Goal: Information Seeking & Learning: Learn about a topic

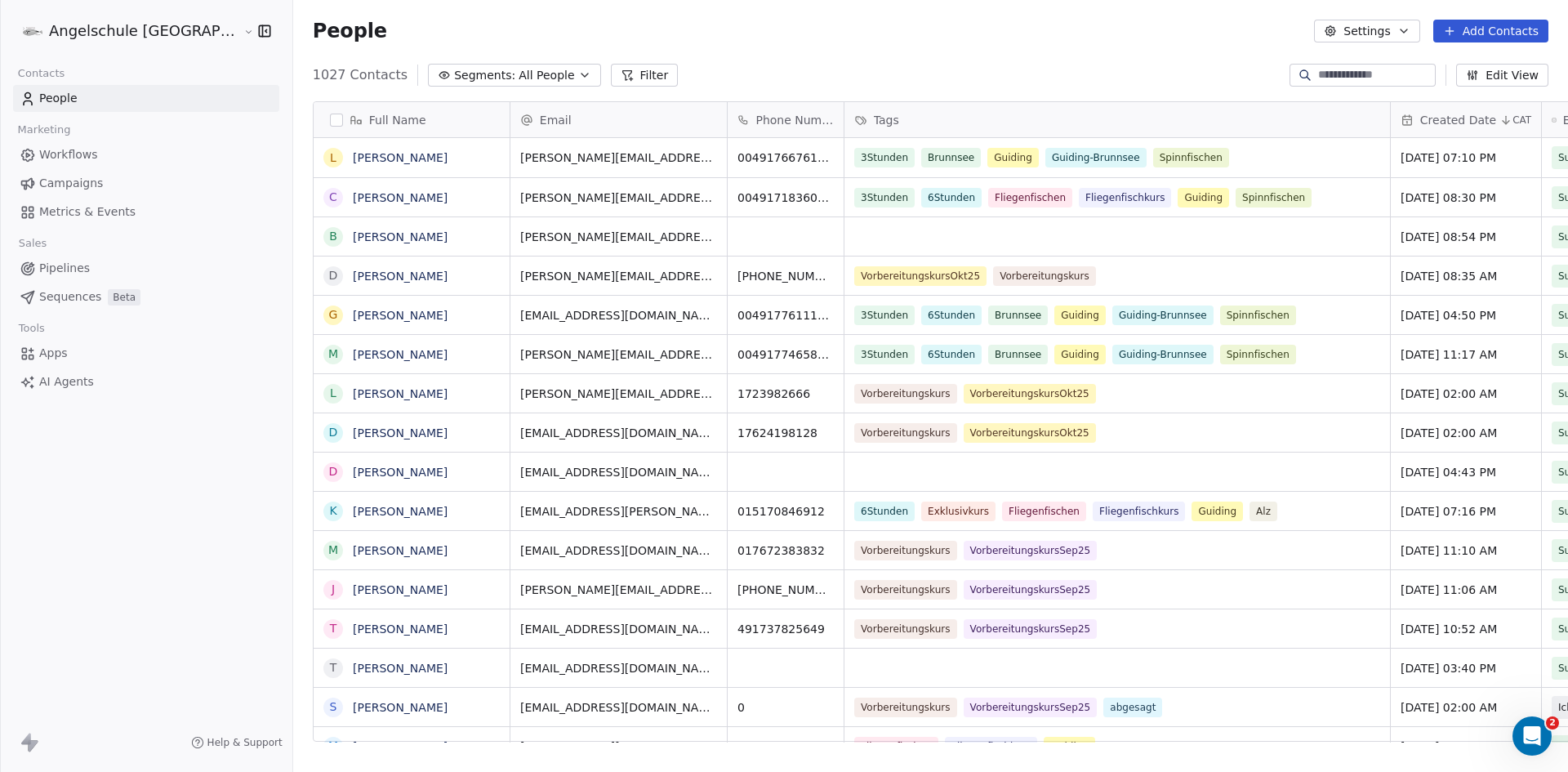
scroll to position [666, 1335]
click at [356, 196] on link "[PERSON_NAME]" at bounding box center [399, 197] width 95 height 13
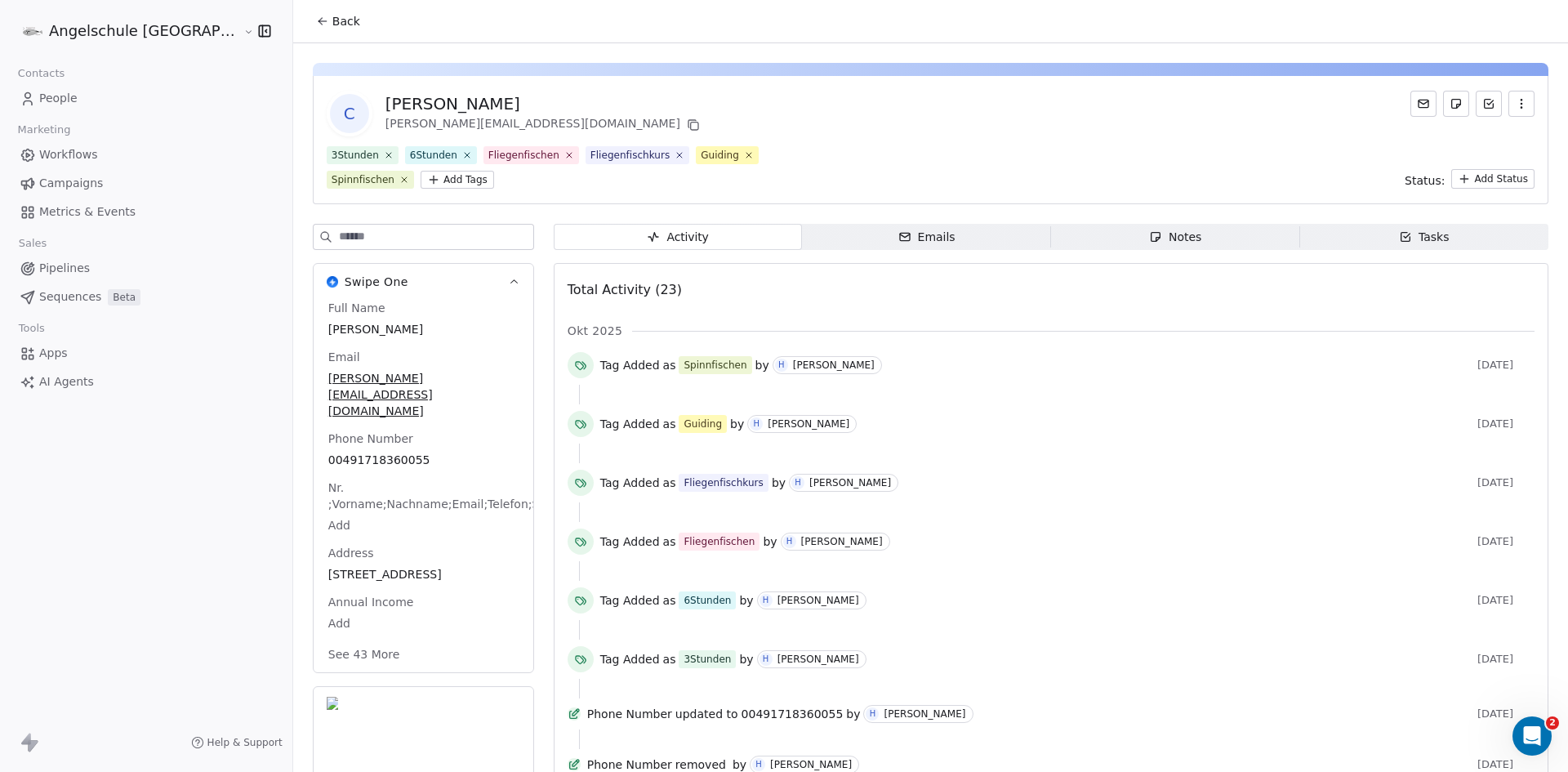
click at [1162, 234] on div "Notes" at bounding box center [1175, 237] width 52 height 17
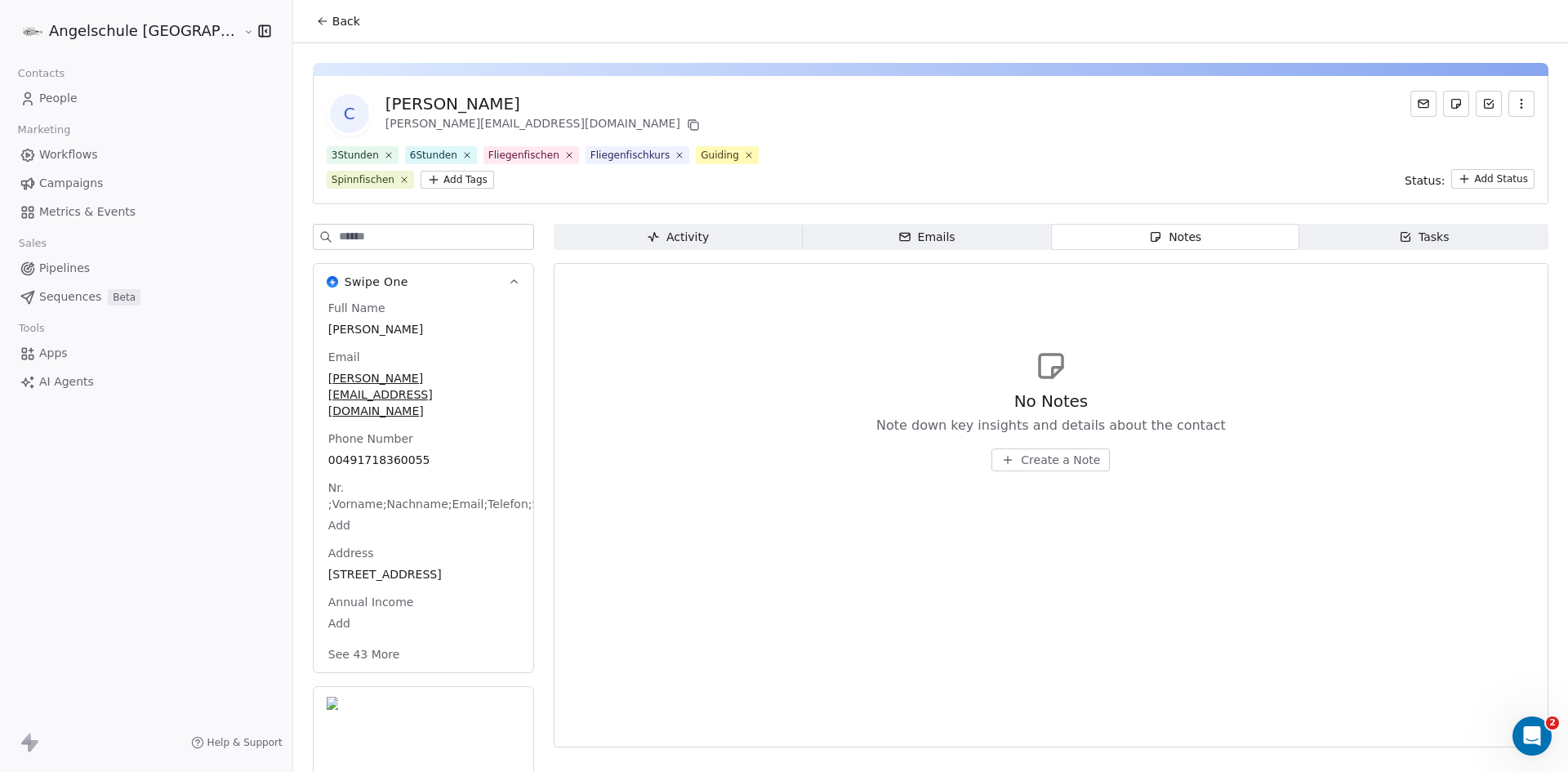
click at [925, 244] on span "Emails Emails" at bounding box center [926, 237] width 249 height 26
click at [1078, 239] on span "Notes Notes" at bounding box center [1175, 237] width 249 height 26
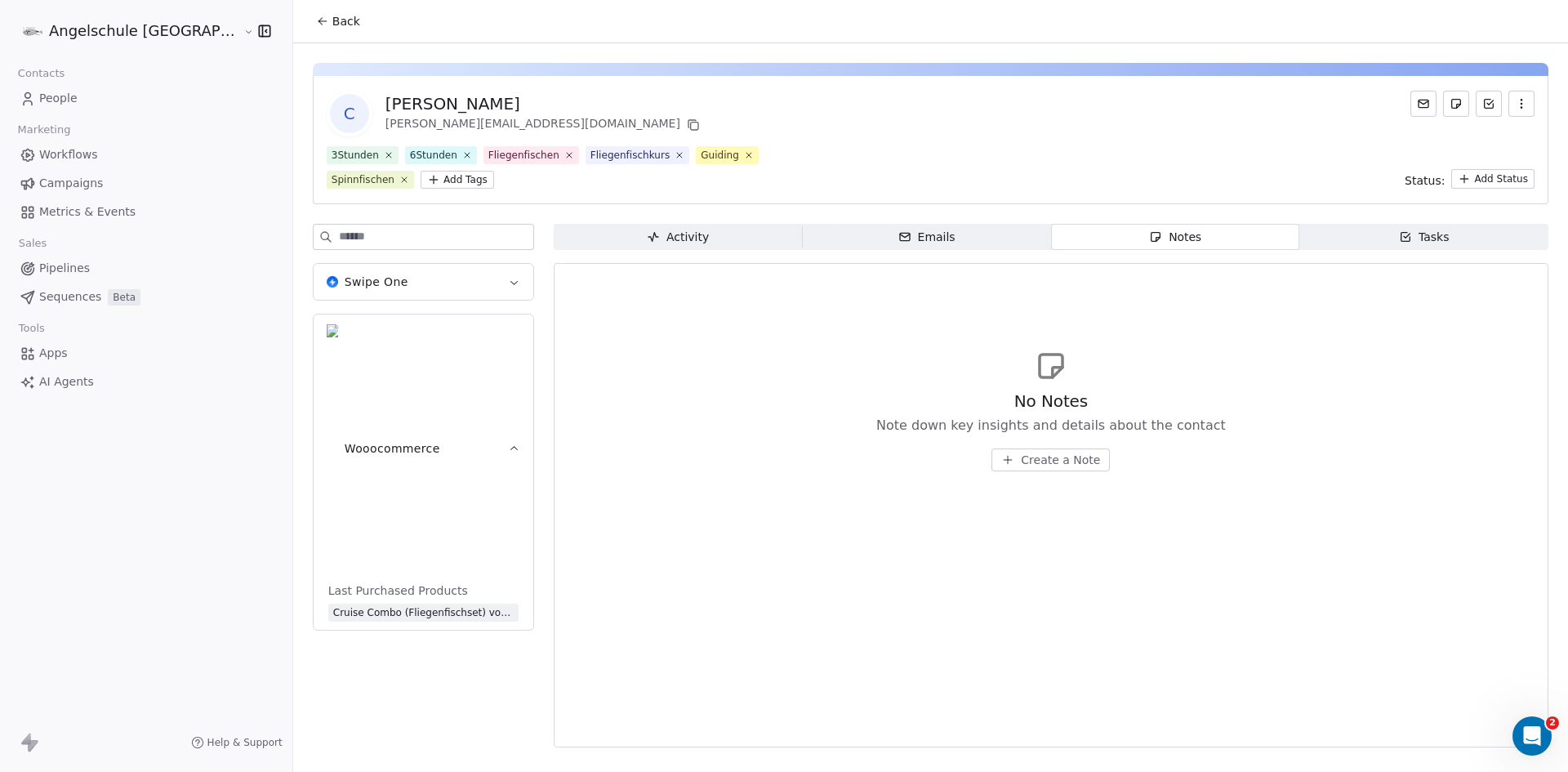
click at [319, 23] on icon at bounding box center [320, 22] width 3 height 3
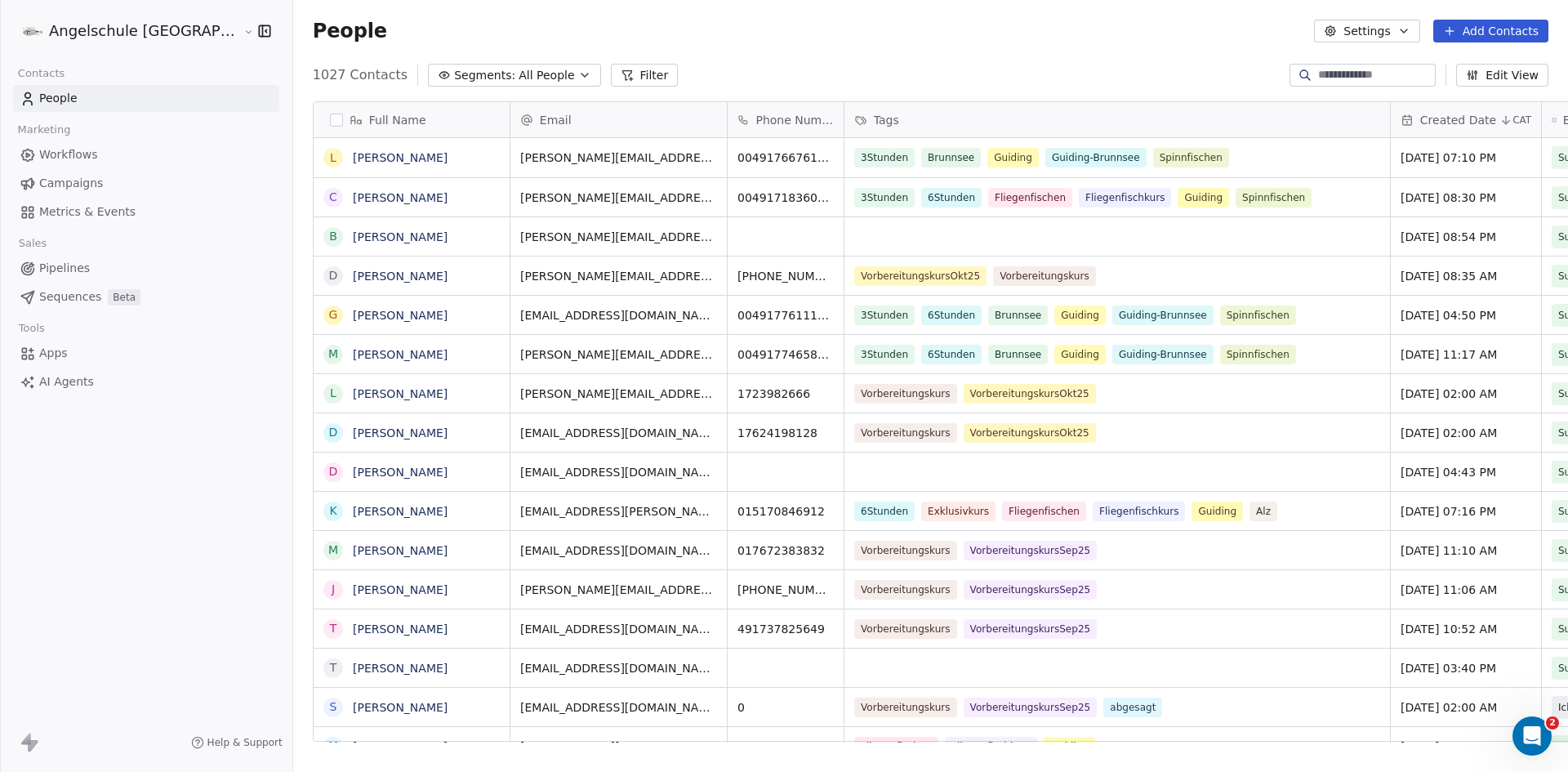
scroll to position [666, 1335]
click at [353, 236] on link "[PERSON_NAME]" at bounding box center [399, 237] width 95 height 13
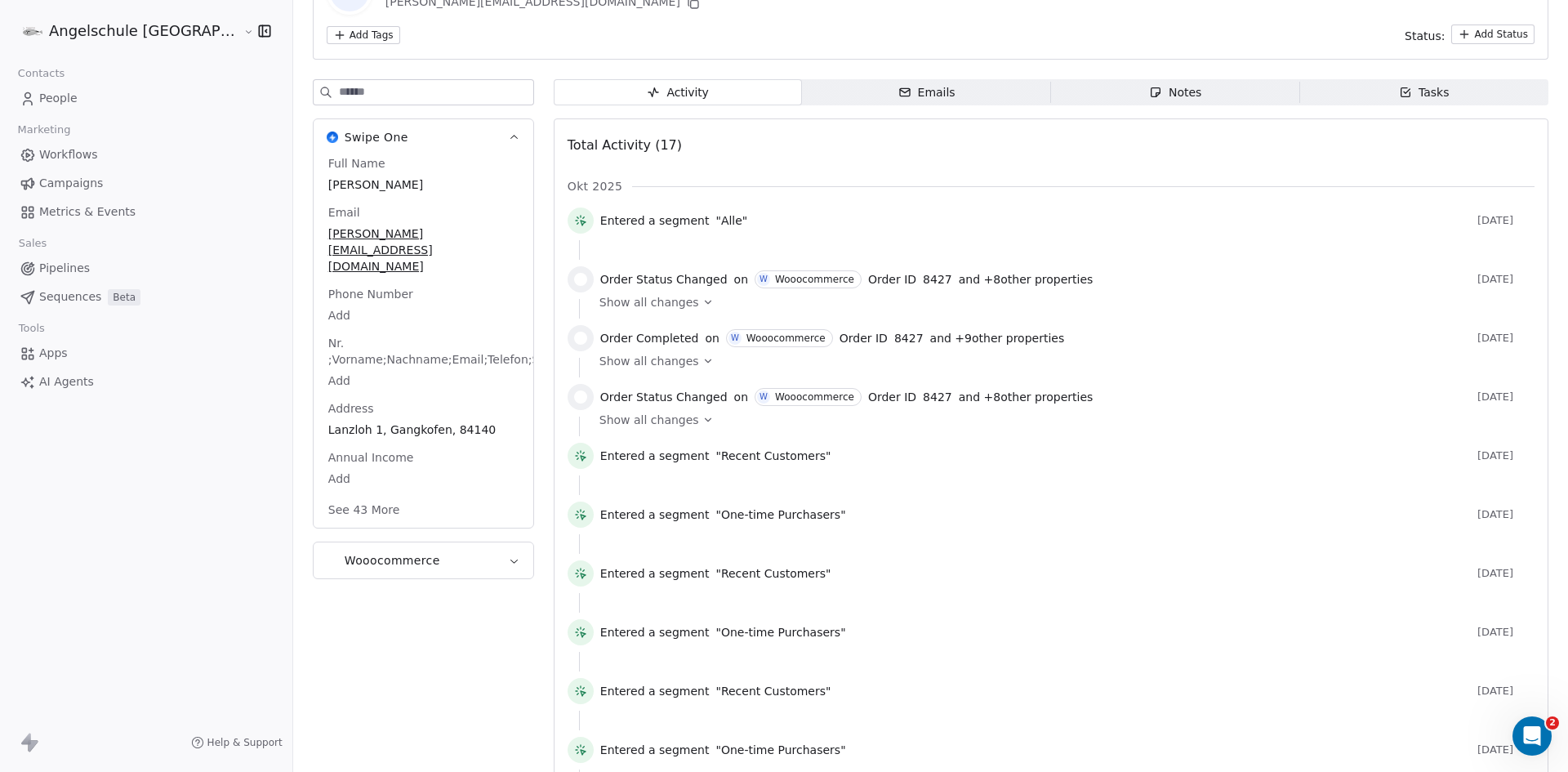
scroll to position [164, 0]
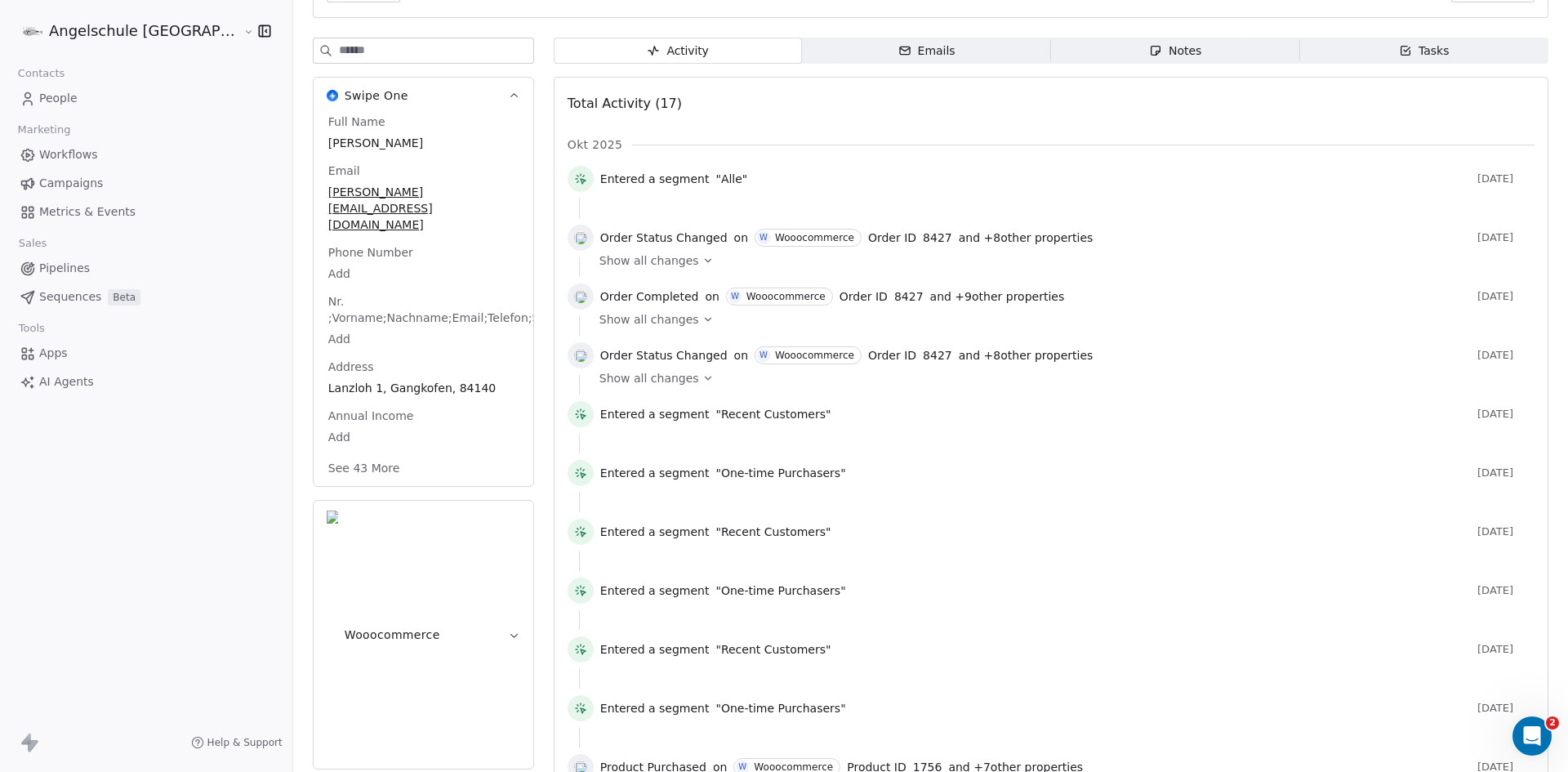
click at [508, 629] on icon "button" at bounding box center [514, 635] width 12 height 12
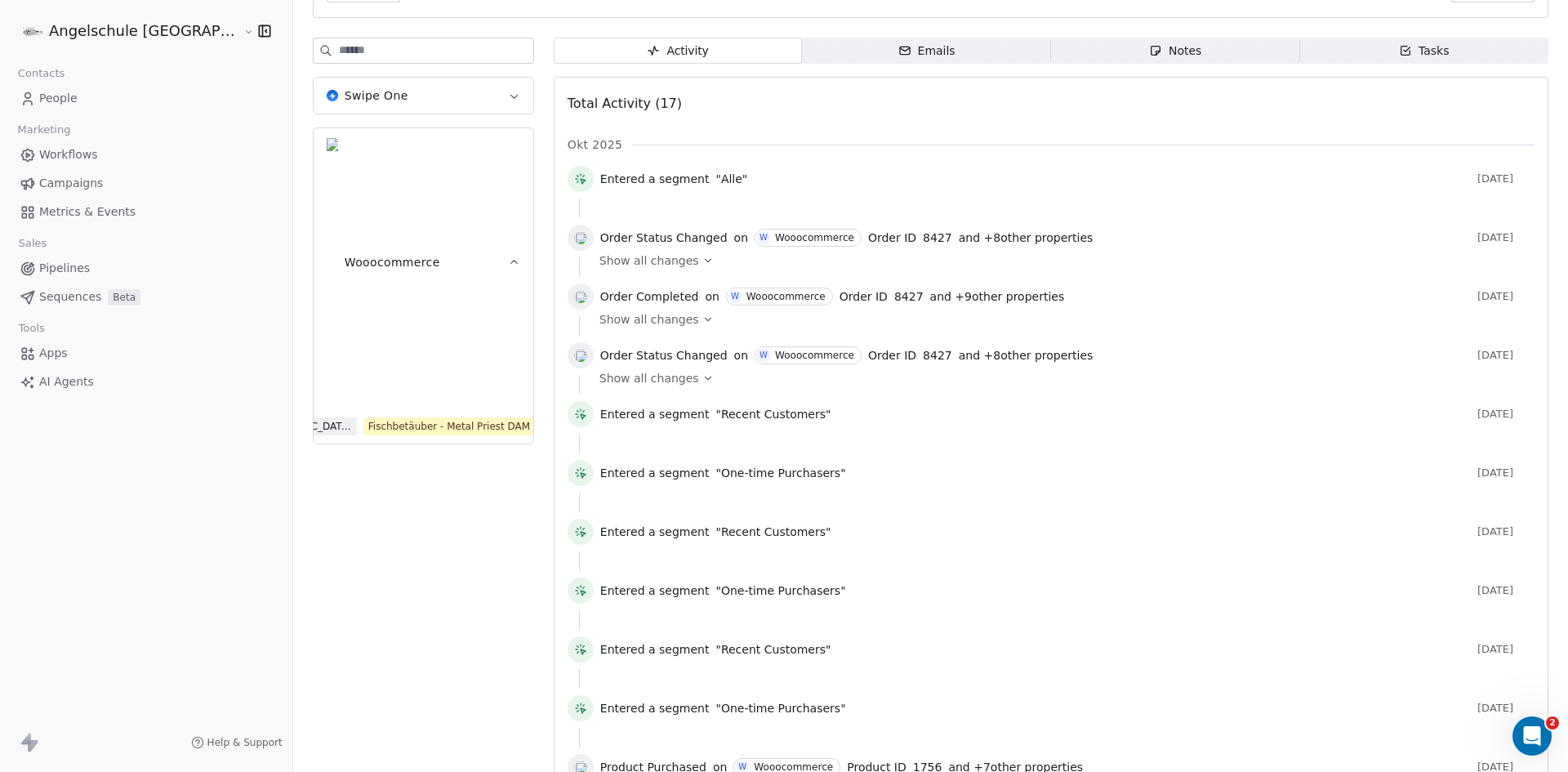
scroll to position [0, 0]
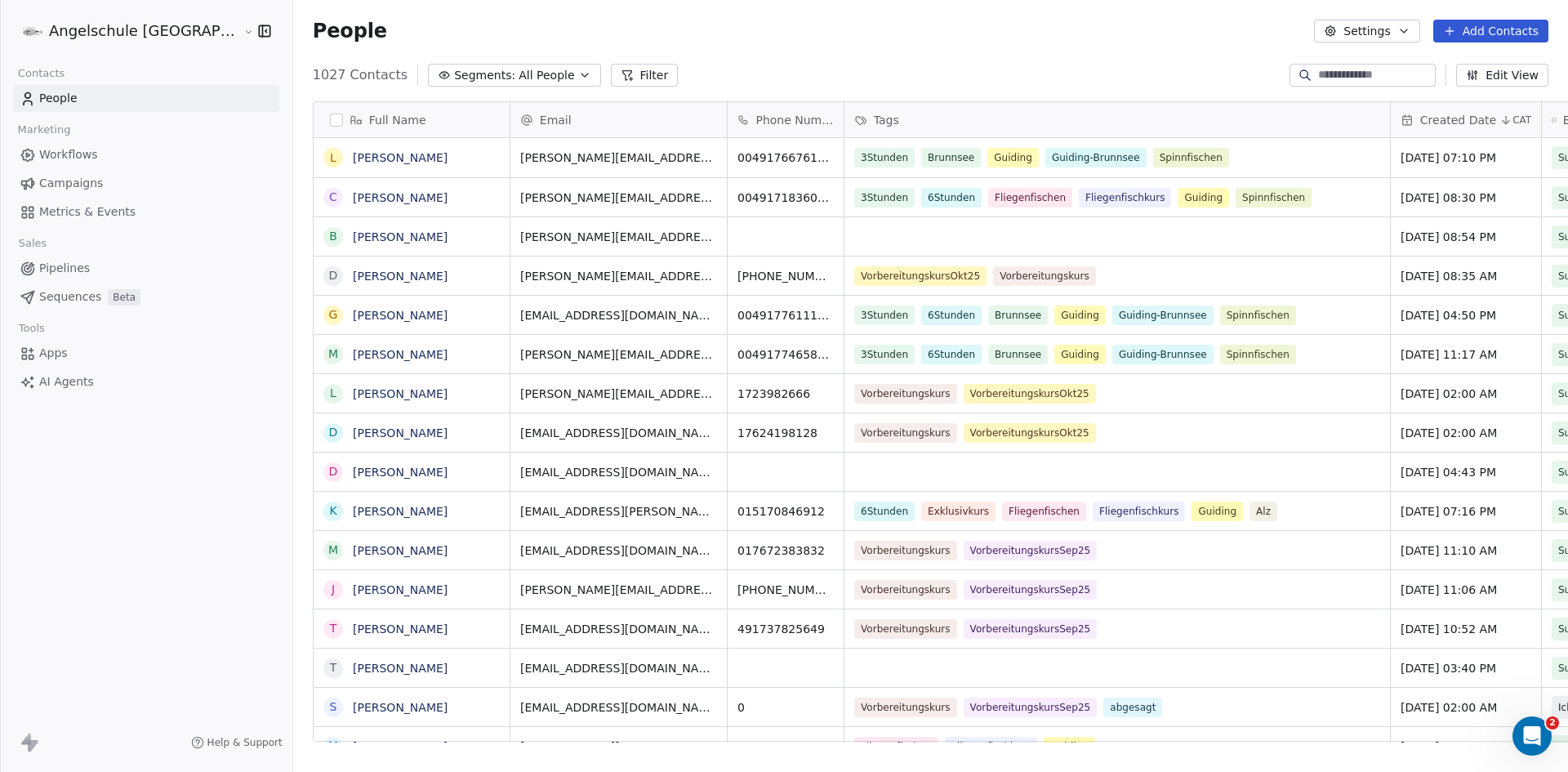
scroll to position [666, 1335]
